Goal: Task Accomplishment & Management: Use online tool/utility

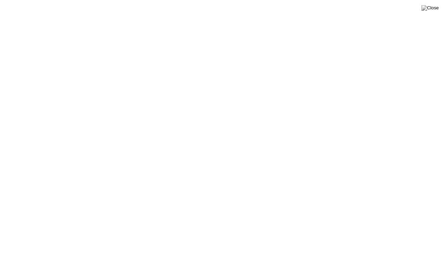
click at [436, 8] on img at bounding box center [429, 8] width 17 height 6
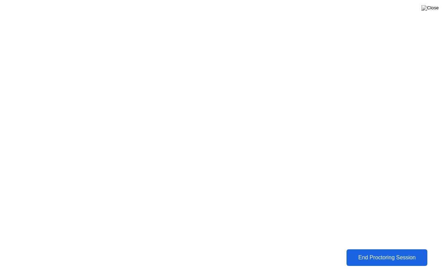
click at [394, 256] on div "End Proctoring Session" at bounding box center [386, 258] width 77 height 6
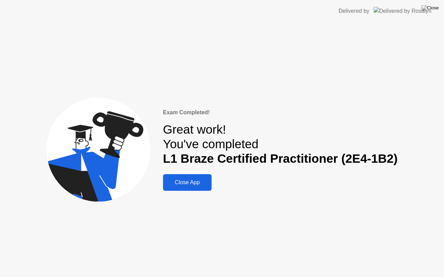
click at [212, 186] on div "Exam Completed! Great work! You've completed L1 Braze Certified Practitioner (2…" at bounding box center [280, 149] width 235 height 83
click at [198, 190] on button "Close App" at bounding box center [187, 182] width 49 height 17
